Goal: Task Accomplishment & Management: Use online tool/utility

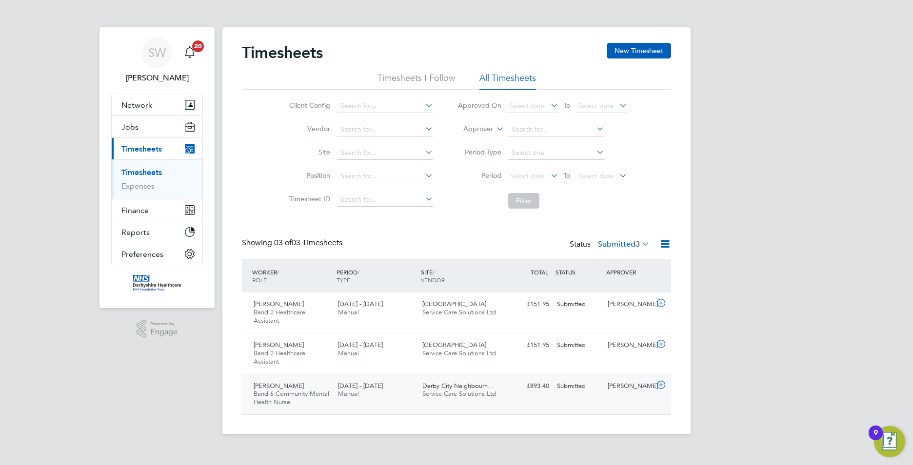
click at [662, 385] on icon at bounding box center [661, 385] width 12 height 8
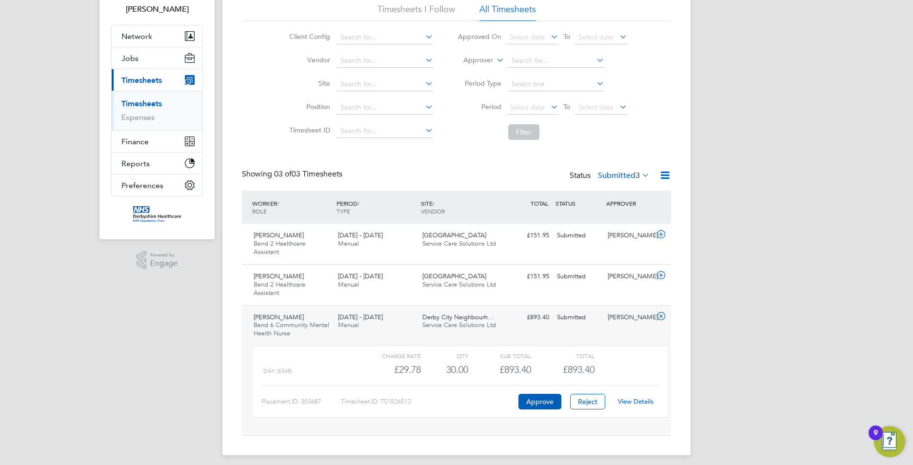
scroll to position [75, 0]
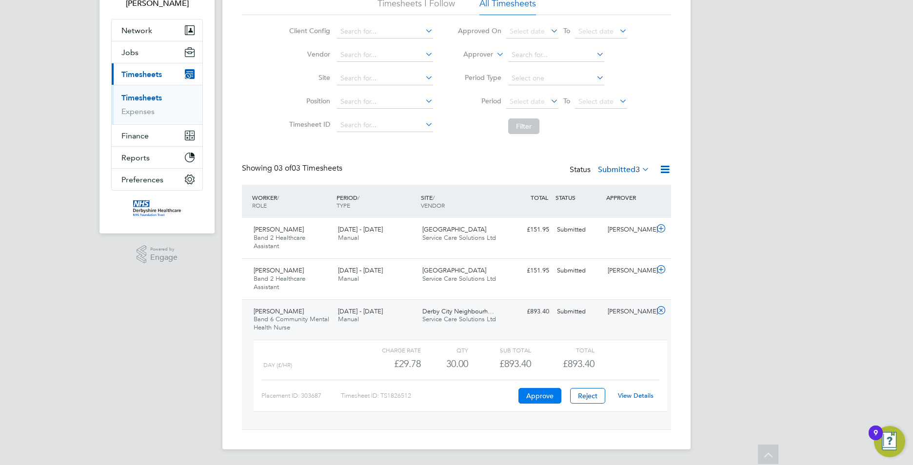
click at [532, 395] on button "Approve" at bounding box center [539, 396] width 43 height 16
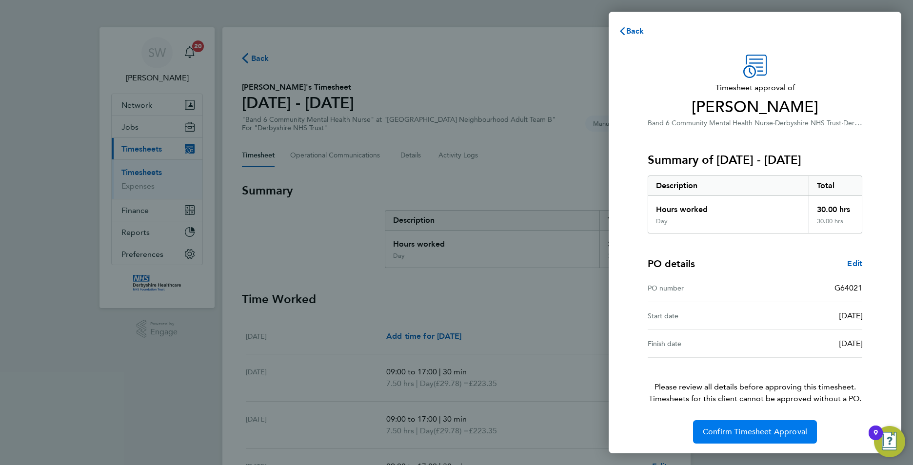
click at [769, 430] on span "Confirm Timesheet Approval" at bounding box center [755, 432] width 104 height 10
